Goal: Share content

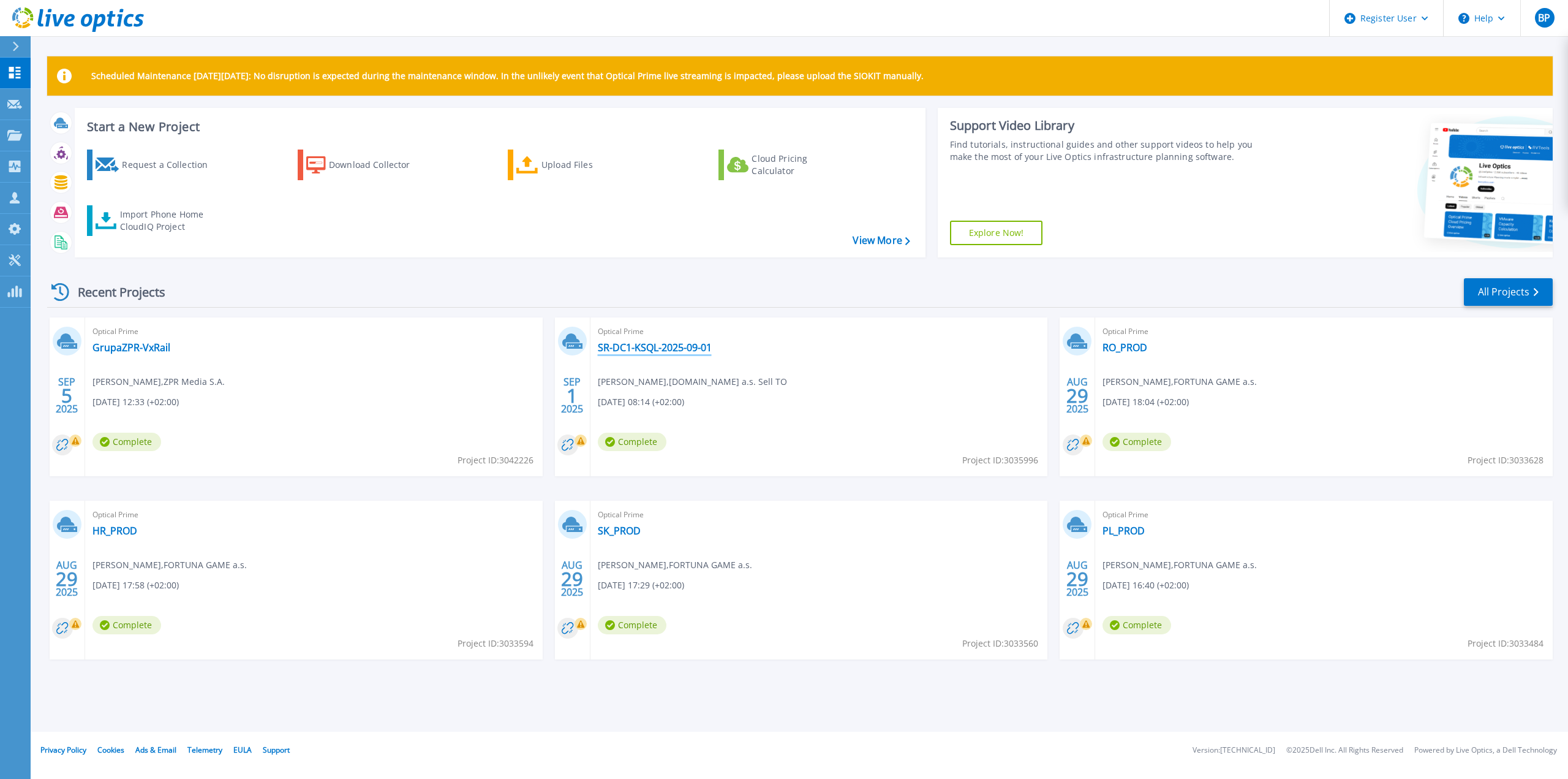
click at [674, 346] on link "SR-DC1-KSQL-2025-09-01" at bounding box center [655, 347] width 114 height 12
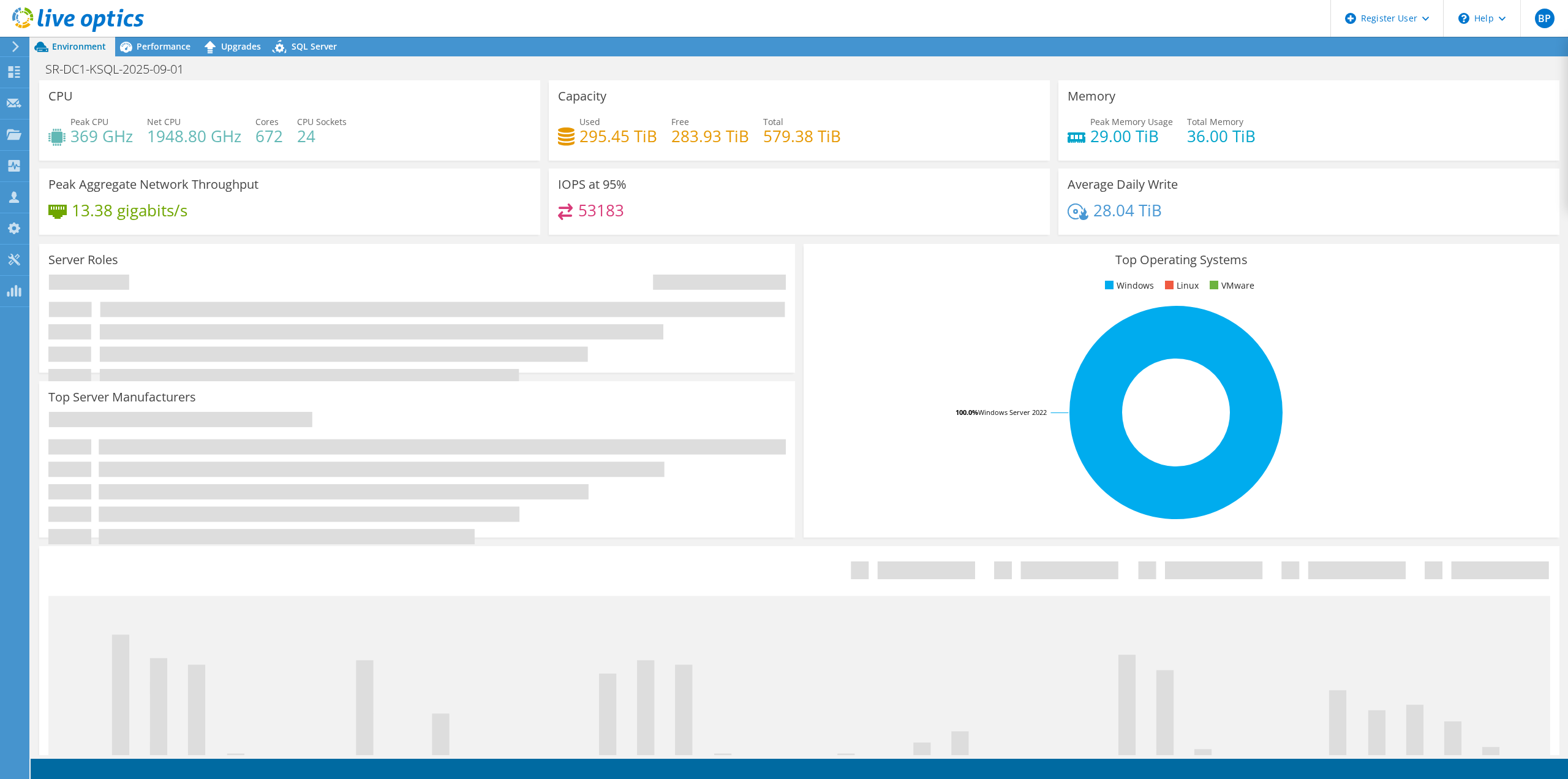
click at [140, 40] on span "Performance" at bounding box center [163, 46] width 54 height 12
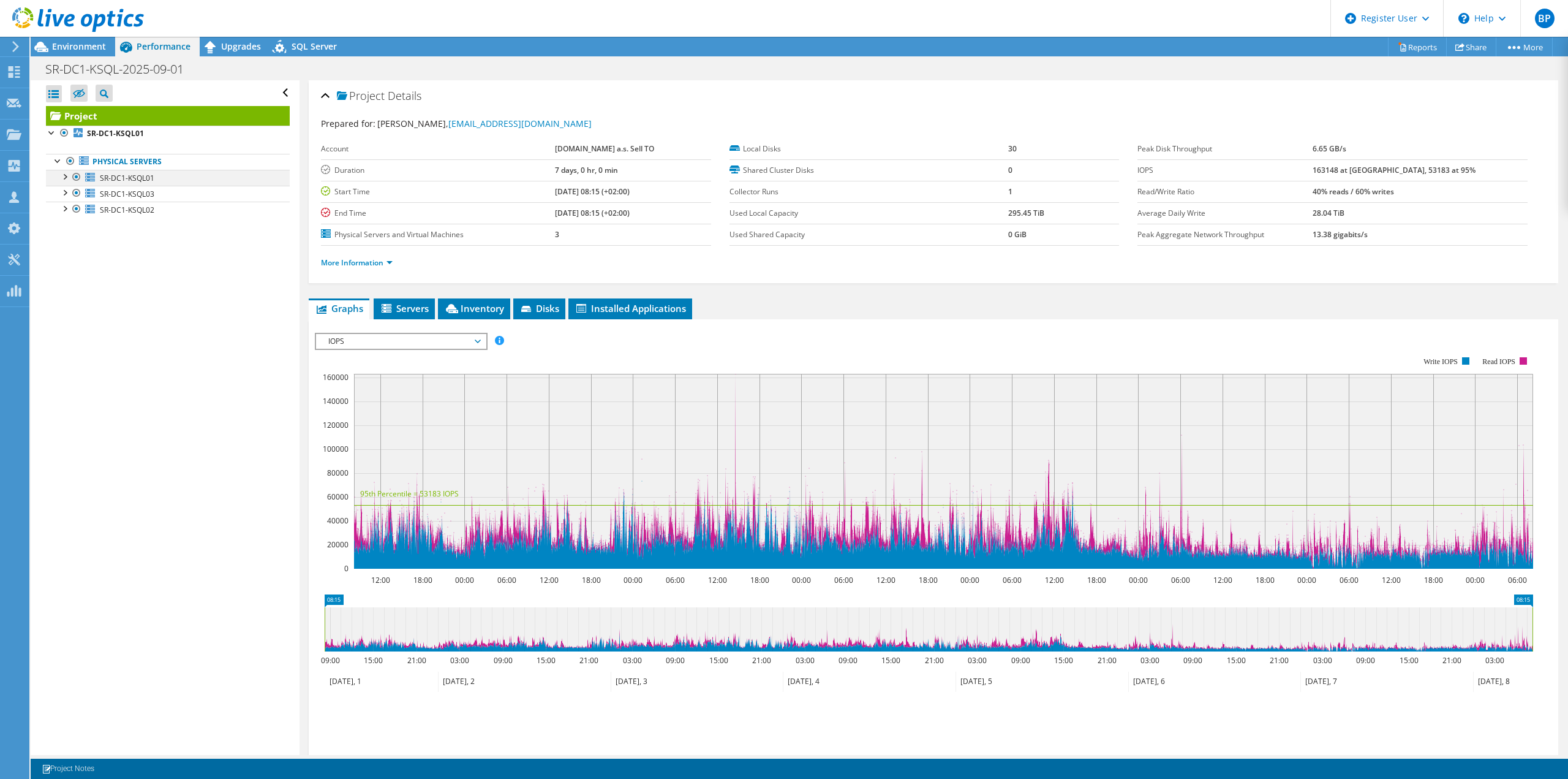
click at [65, 180] on div at bounding box center [65, 176] width 12 height 12
click at [1467, 43] on link "Share" at bounding box center [1471, 47] width 50 height 19
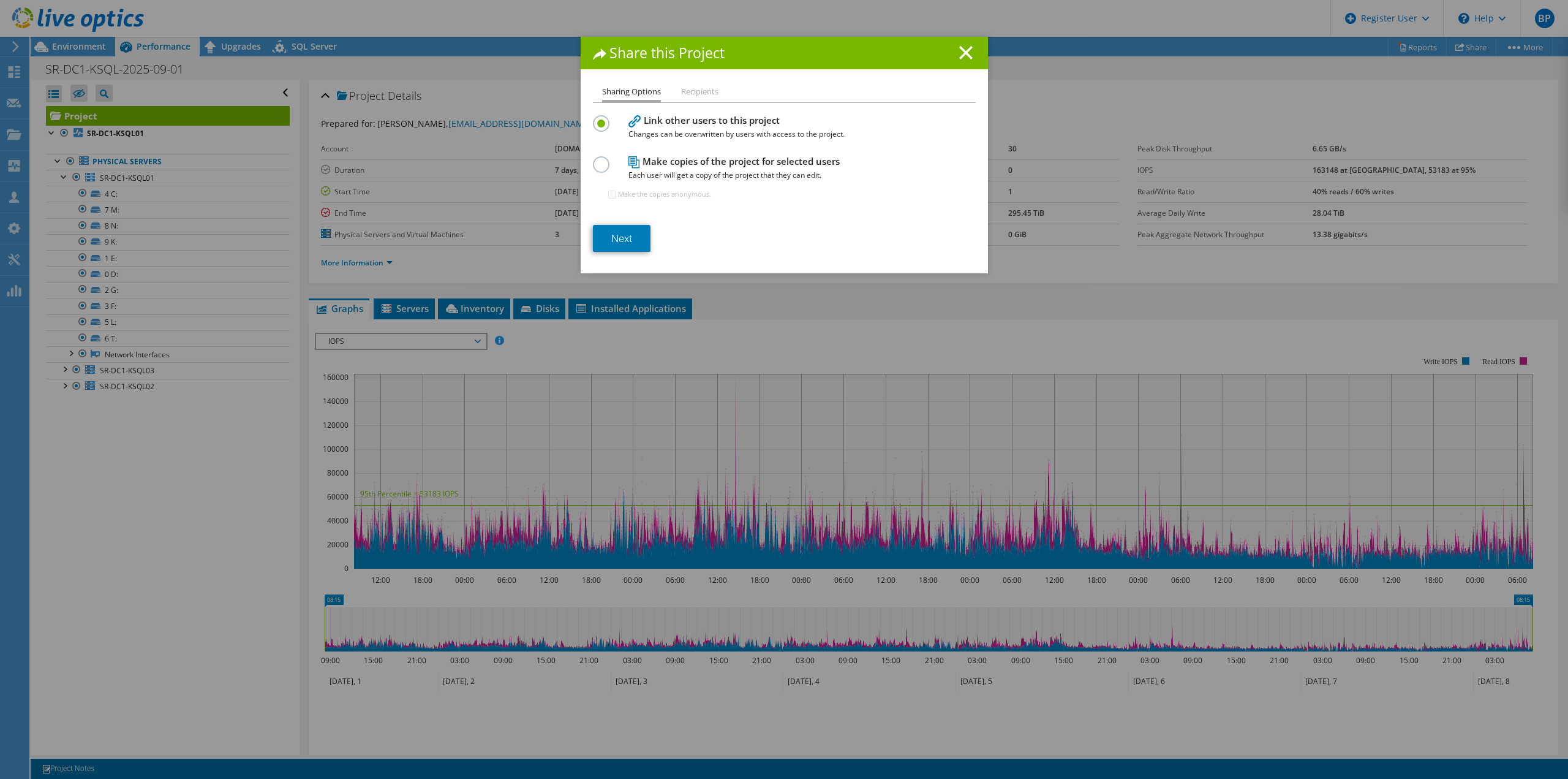
click at [597, 159] on label at bounding box center [604, 158] width 22 height 3
click at [0, 0] on input "radio" at bounding box center [0, 0] width 0 height 0
click at [964, 50] on line at bounding box center [966, 53] width 12 height 12
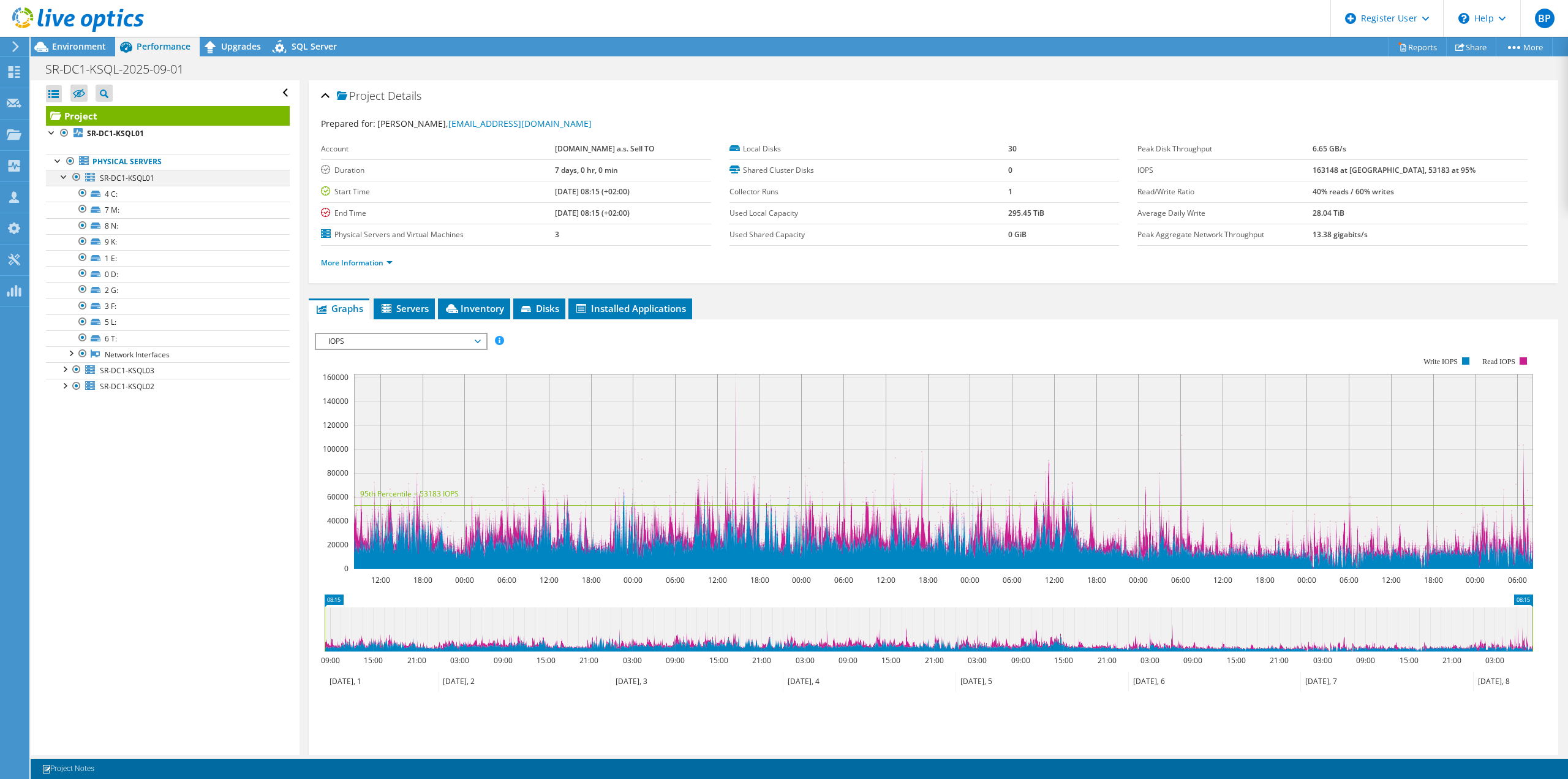
click at [63, 178] on div at bounding box center [65, 176] width 12 height 12
click at [194, 442] on div "Open All Close All Hide Excluded Nodes Project Tree Filter" at bounding box center [165, 417] width 268 height 675
